Goal: Task Accomplishment & Management: Manage account settings

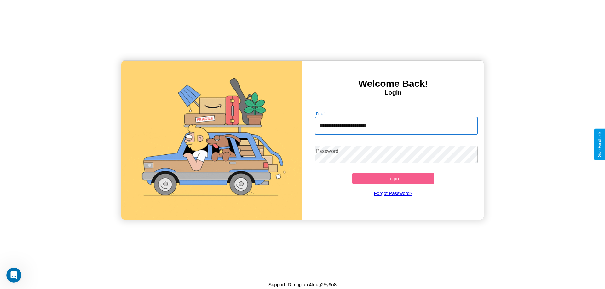
type input "**********"
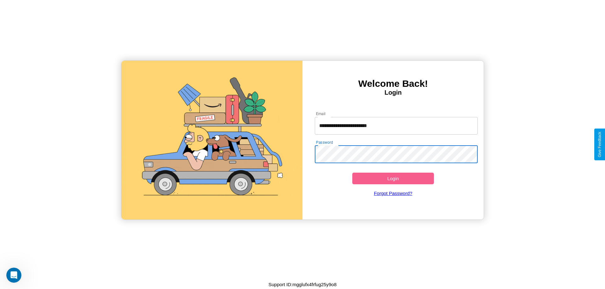
click at [393, 179] on button "Login" at bounding box center [393, 179] width 82 height 12
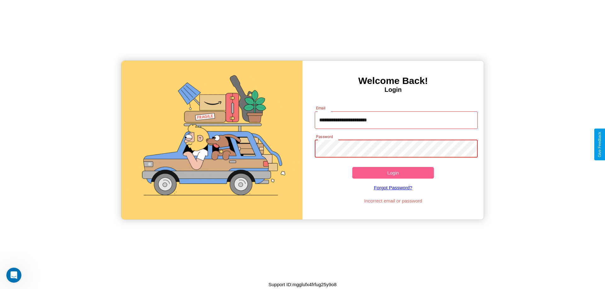
click at [393, 173] on button "Login" at bounding box center [393, 173] width 82 height 12
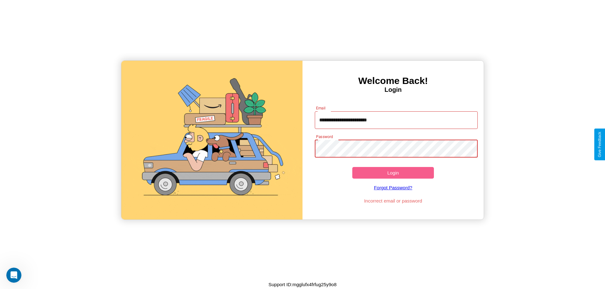
click at [393, 173] on button "Login" at bounding box center [393, 173] width 82 height 12
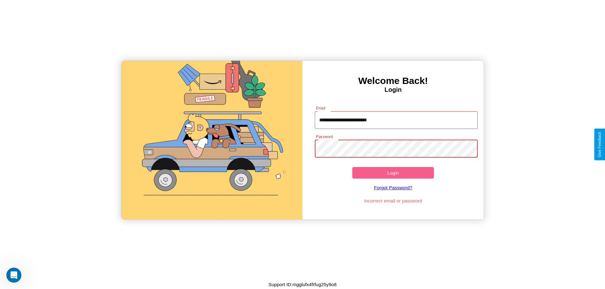
click at [393, 173] on button "Login" at bounding box center [393, 173] width 82 height 12
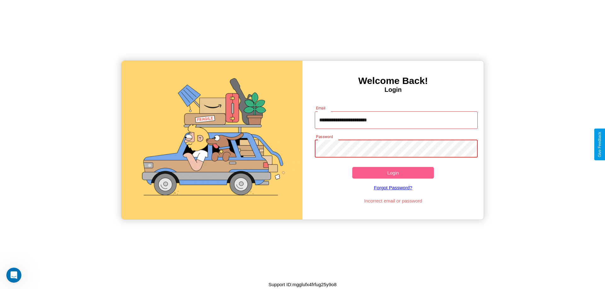
click at [393, 173] on button "Login" at bounding box center [393, 173] width 82 height 12
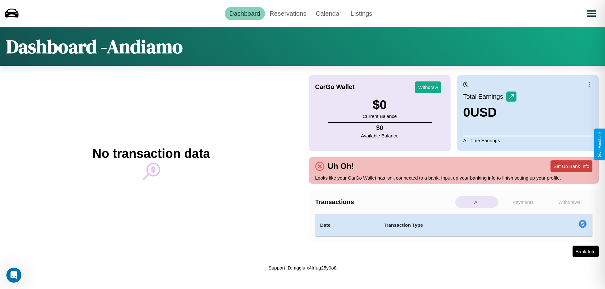
click at [571, 166] on button "Set Up Bank Info" at bounding box center [571, 167] width 42 height 12
